Goal: Complete application form

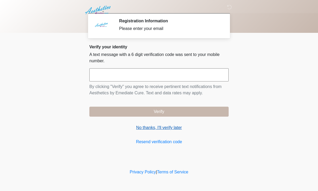
click at [163, 126] on link "No thanks, I'll verify later" at bounding box center [158, 127] width 139 height 6
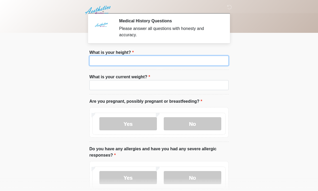
click at [190, 63] on input "What is your height?" at bounding box center [158, 61] width 139 height 10
type input "***"
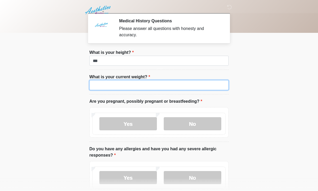
click at [172, 85] on input "What is your current weight?" at bounding box center [158, 85] width 139 height 10
type input "*****"
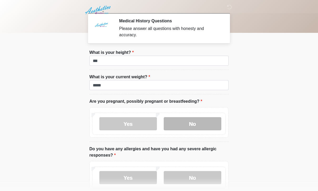
click at [198, 126] on label "No" at bounding box center [193, 123] width 58 height 13
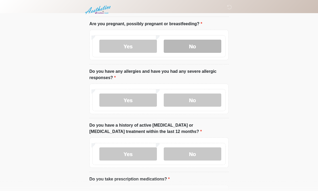
scroll to position [77, 0]
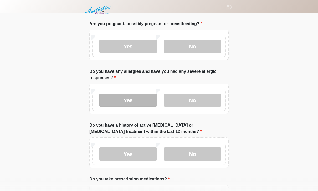
click at [135, 98] on label "Yes" at bounding box center [128, 100] width 58 height 13
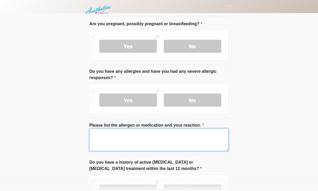
click at [154, 136] on textarea "Please list the allergen or medication and your reaction." at bounding box center [158, 139] width 139 height 23
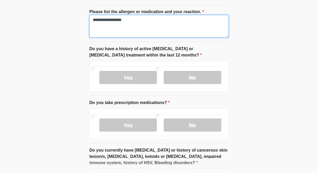
scroll to position [174, 0]
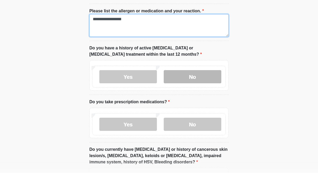
type textarea "**********"
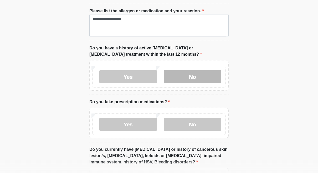
click at [203, 88] on label "No" at bounding box center [193, 94] width 58 height 13
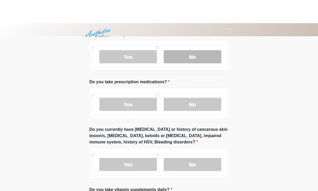
scroll to position [236, 0]
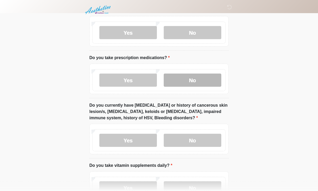
click at [210, 83] on label "No" at bounding box center [193, 80] width 58 height 13
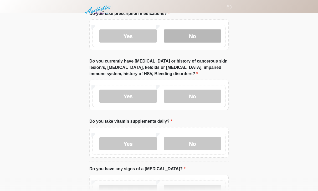
scroll to position [281, 0]
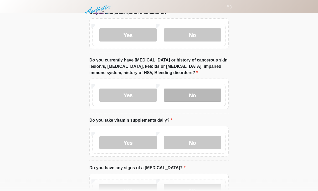
click at [204, 94] on label "No" at bounding box center [193, 95] width 58 height 13
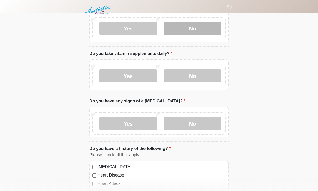
scroll to position [349, 0]
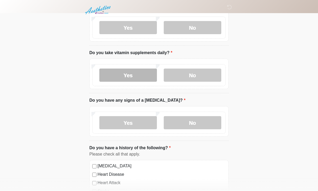
click at [140, 80] on label "Yes" at bounding box center [128, 75] width 58 height 13
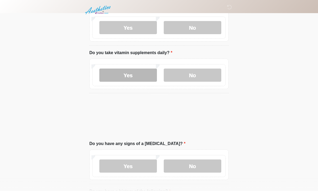
click at [141, 81] on textarea "Please give details below about all the supplements you currently take." at bounding box center [158, 81] width 139 height 23
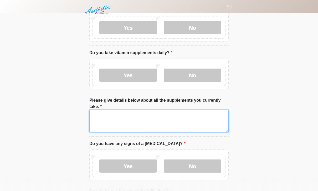
click at [151, 123] on textarea "Please give details below about all the supplements you currently take." at bounding box center [158, 121] width 139 height 23
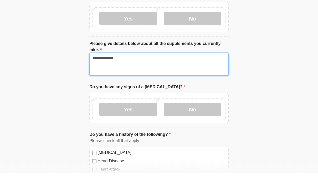
scroll to position [388, 0]
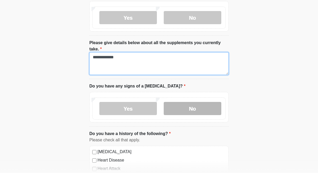
type textarea "**********"
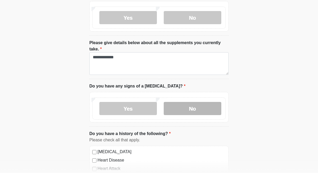
click at [200, 120] on label "No" at bounding box center [193, 126] width 58 height 13
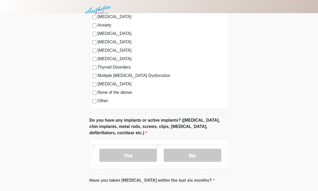
scroll to position [593, 0]
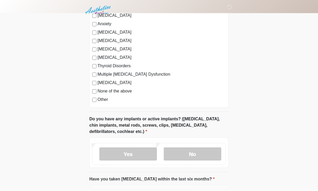
click at [120, 89] on label "None of the above" at bounding box center [161, 91] width 128 height 6
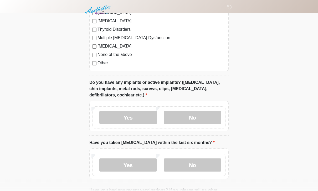
scroll to position [631, 0]
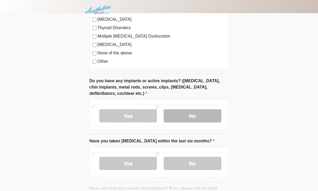
click at [204, 111] on label "No" at bounding box center [193, 116] width 58 height 13
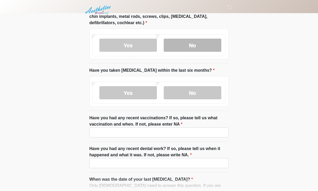
scroll to position [702, 0]
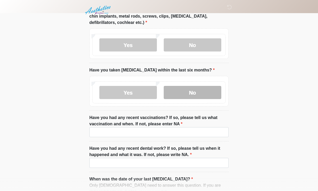
click at [200, 94] on label "No" at bounding box center [193, 92] width 58 height 13
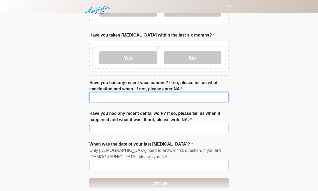
click at [194, 100] on input "Have you had any recent vaccinations? If so, please tell us what vaccination an…" at bounding box center [158, 97] width 139 height 10
type input "***"
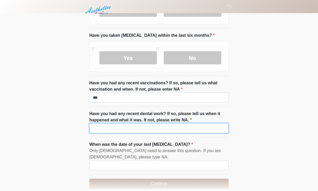
click at [156, 131] on input "Have you had any recent dental work? If so, please tell us when it happened and…" at bounding box center [158, 128] width 139 height 10
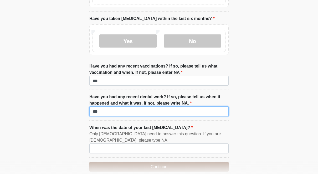
type input "***"
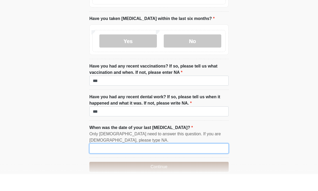
click at [184, 160] on input "When was the date of your last [MEDICAL_DATA]?" at bounding box center [158, 165] width 139 height 10
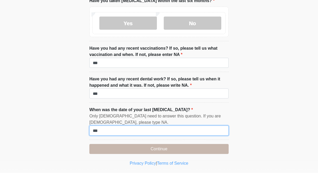
scroll to position [760, 0]
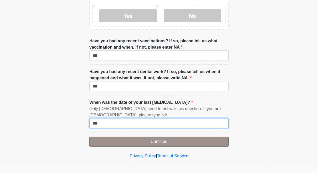
type input "***"
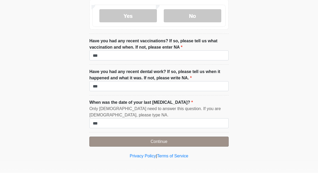
click at [199, 155] on button "Continue" at bounding box center [158, 160] width 139 height 10
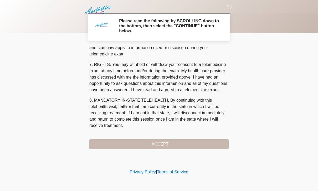
scroll to position [225, 0]
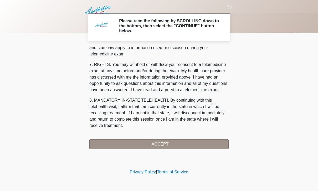
click at [183, 143] on button "I ACCEPT" at bounding box center [158, 144] width 139 height 10
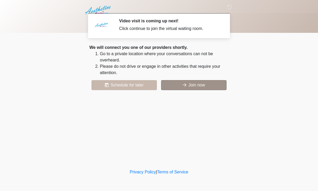
click at [205, 85] on button "Join now" at bounding box center [193, 85] width 65 height 10
